Goal: Task Accomplishment & Management: Manage account settings

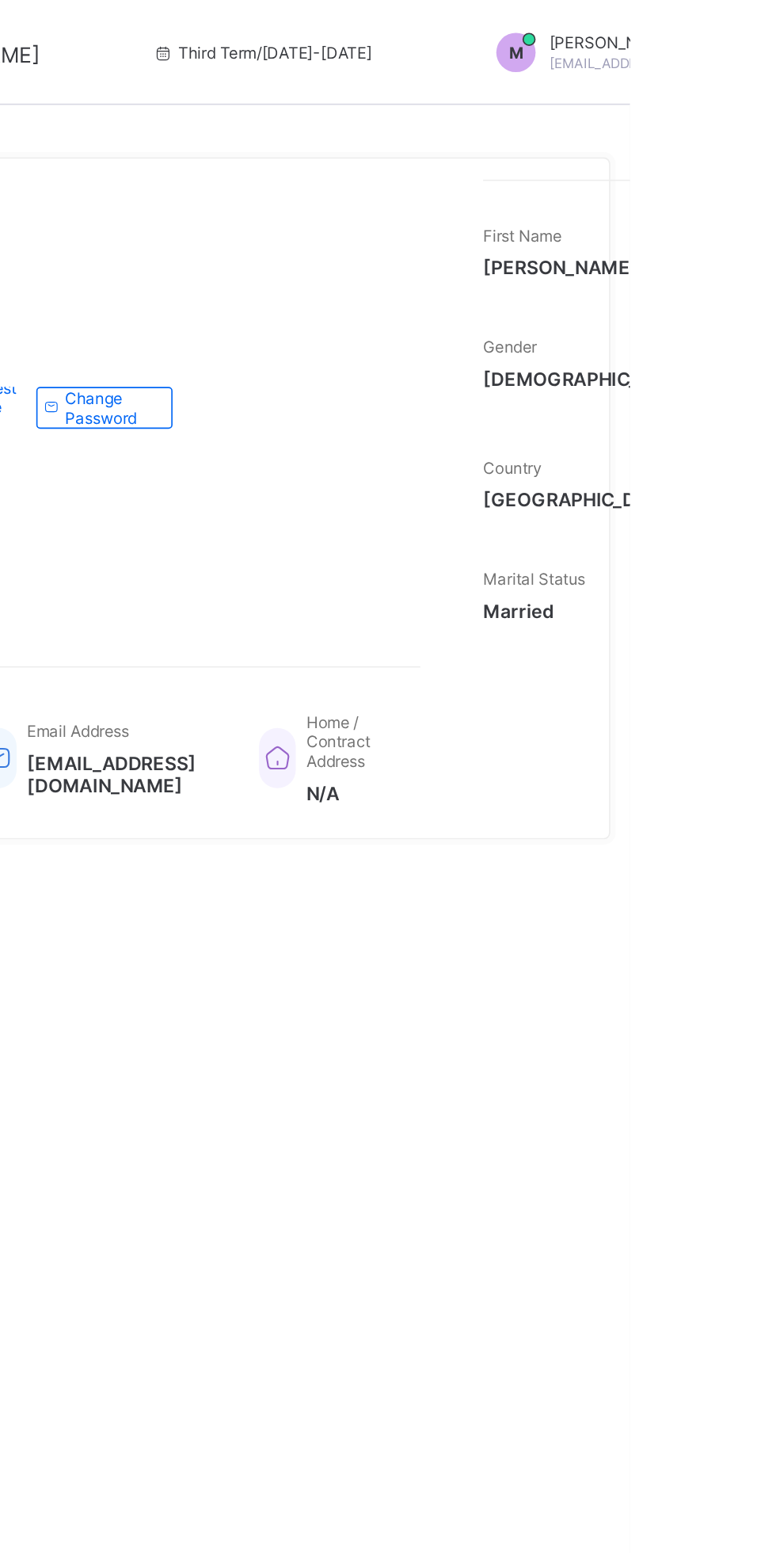
click at [764, 32] on div "M [PERSON_NAME] [EMAIL_ADDRESS][DOMAIN_NAME]" at bounding box center [791, 32] width 222 height 24
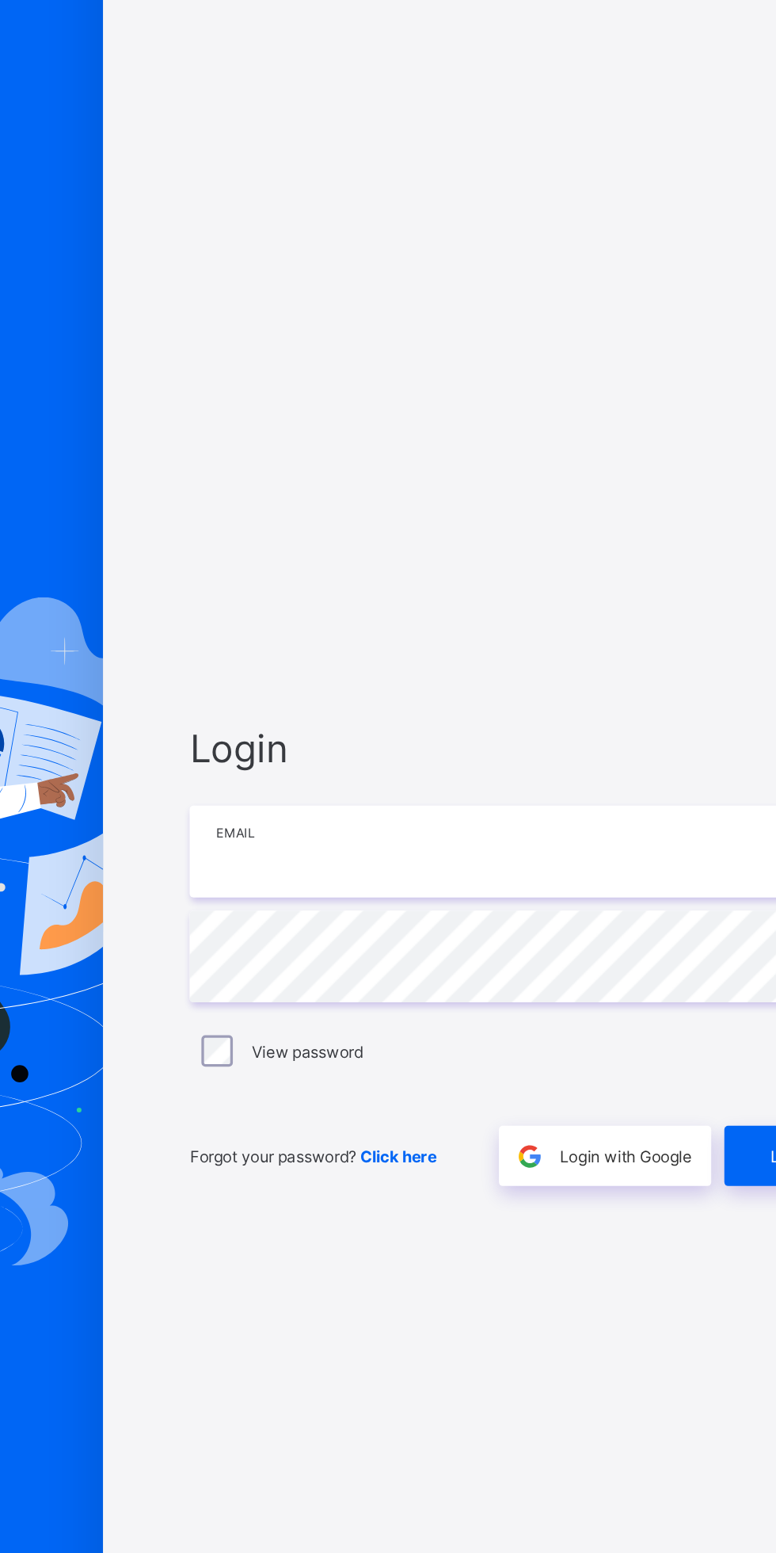
click at [540, 755] on input "email" at bounding box center [517, 727] width 412 height 55
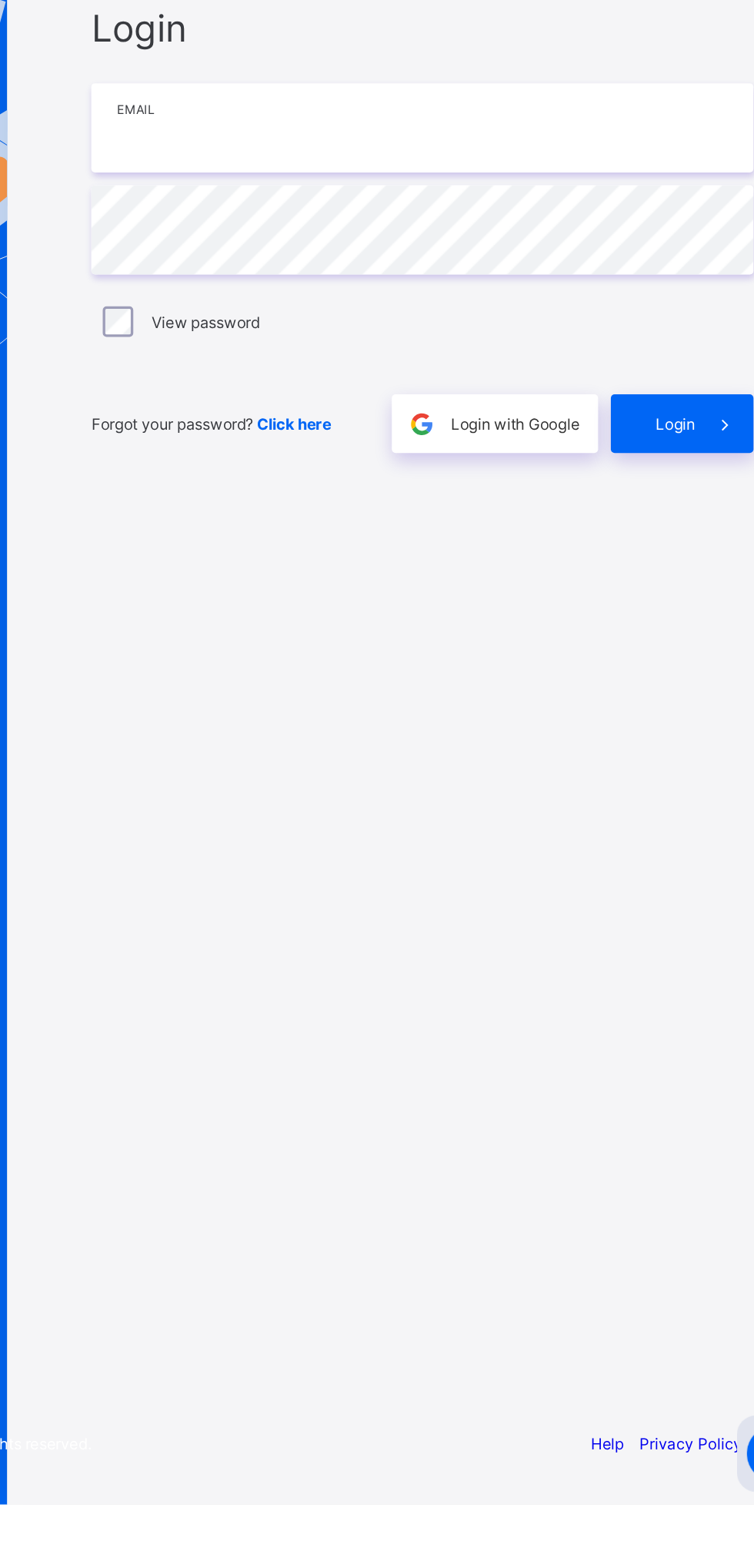
type input "**********"
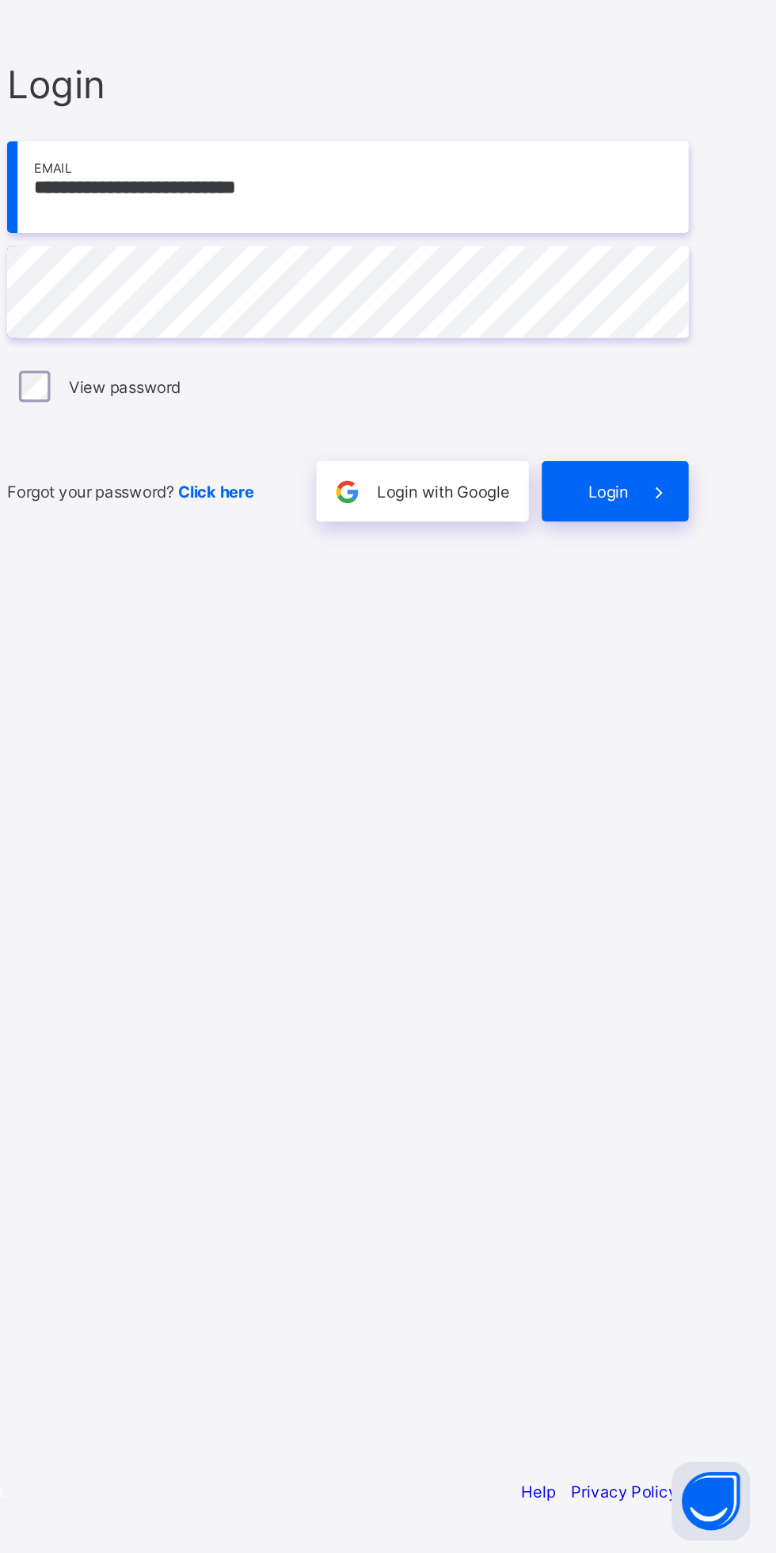
click at [684, 918] on span "Login" at bounding box center [674, 912] width 25 height 12
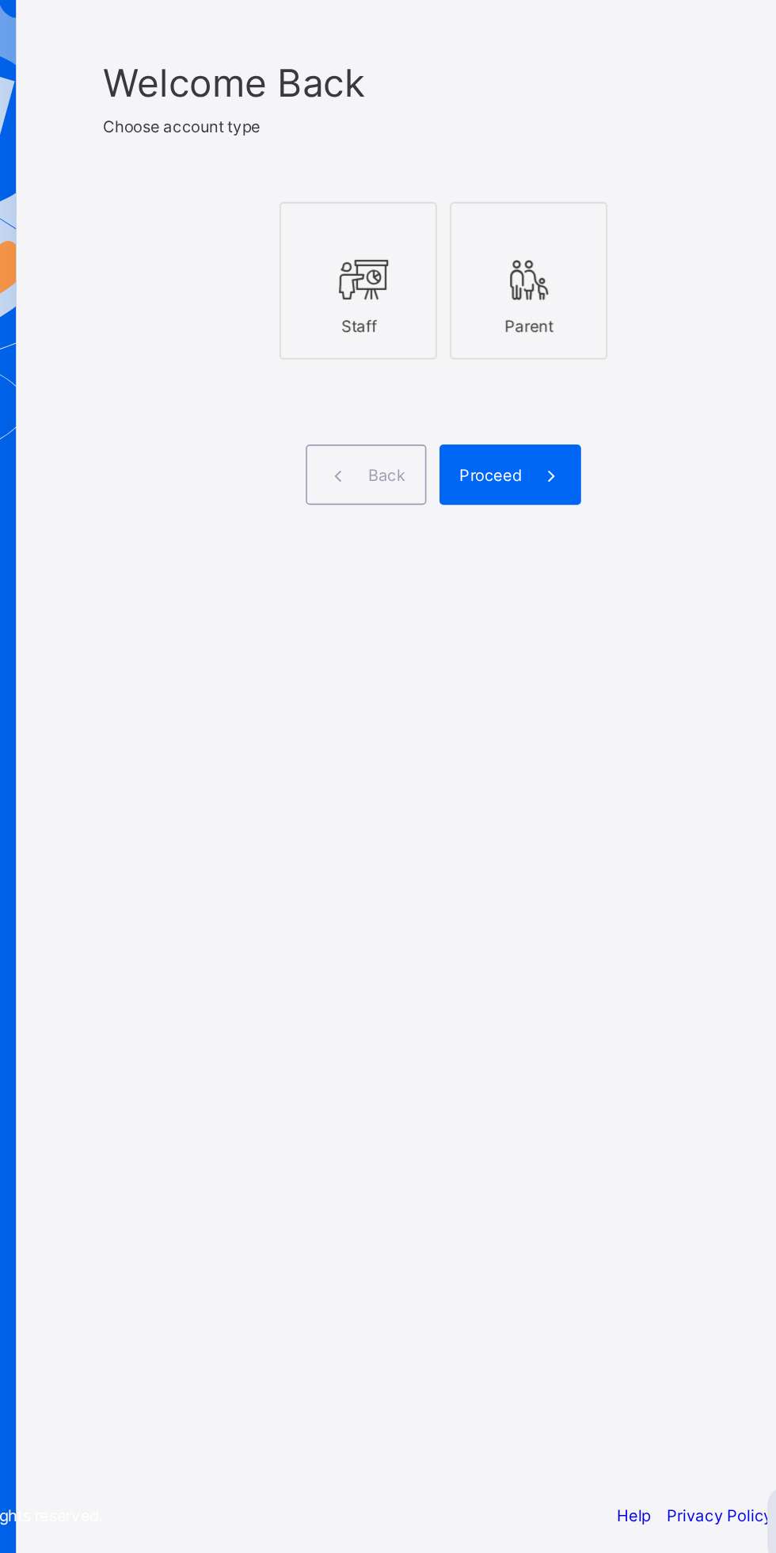
click at [471, 811] on div "Staff" at bounding box center [466, 797] width 78 height 28
click at [572, 905] on span at bounding box center [582, 886] width 36 height 36
